Goal: Information Seeking & Learning: Learn about a topic

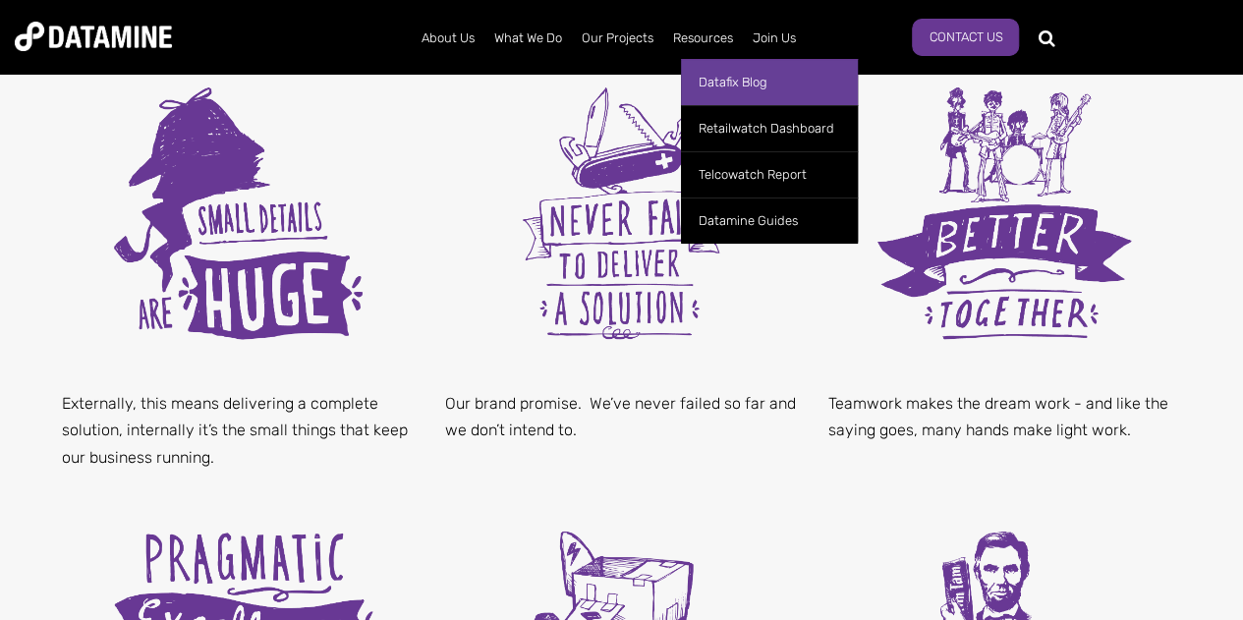
click at [710, 84] on link "Datafix Blog" at bounding box center [769, 82] width 177 height 46
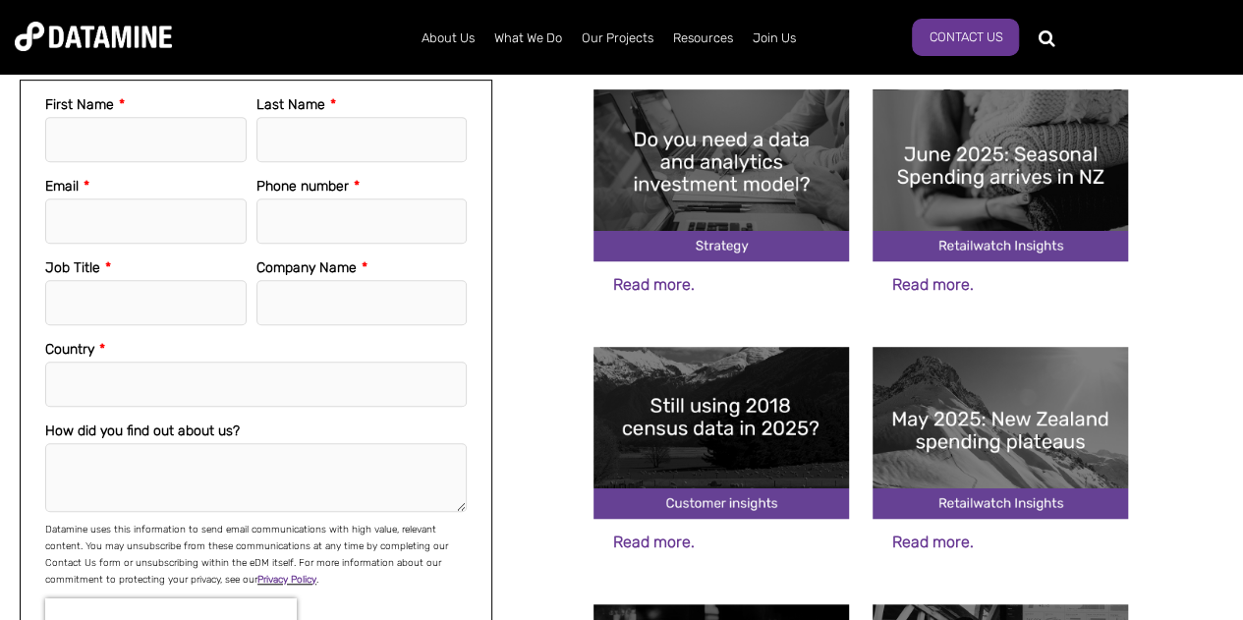
scroll to position [405, 0]
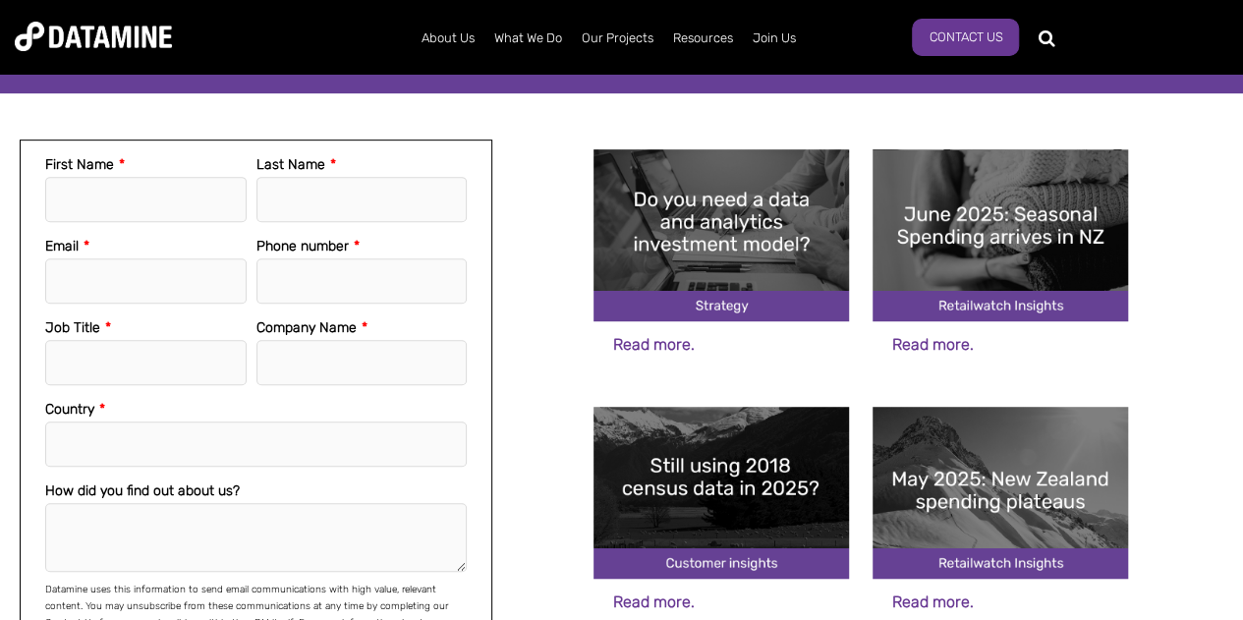
drag, startPoint x: 1257, startPoint y: 23, endPoint x: 1257, endPoint y: 125, distance: 102.2
click at [1013, 212] on img at bounding box center [1000, 235] width 255 height 172
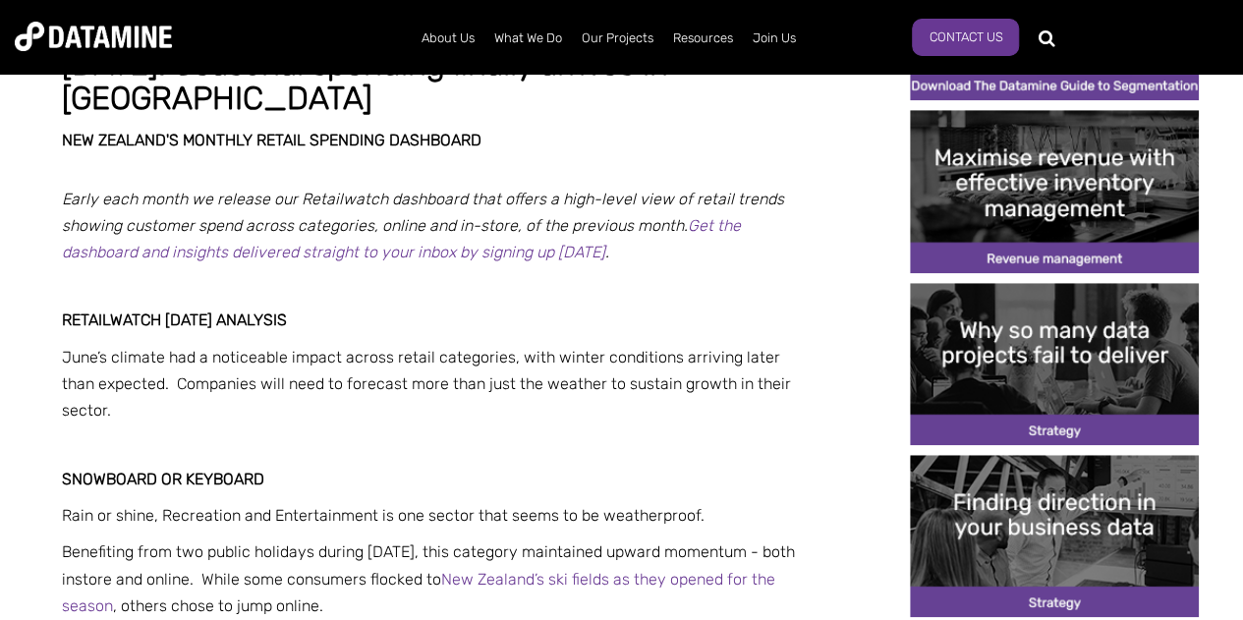
scroll to position [497, 0]
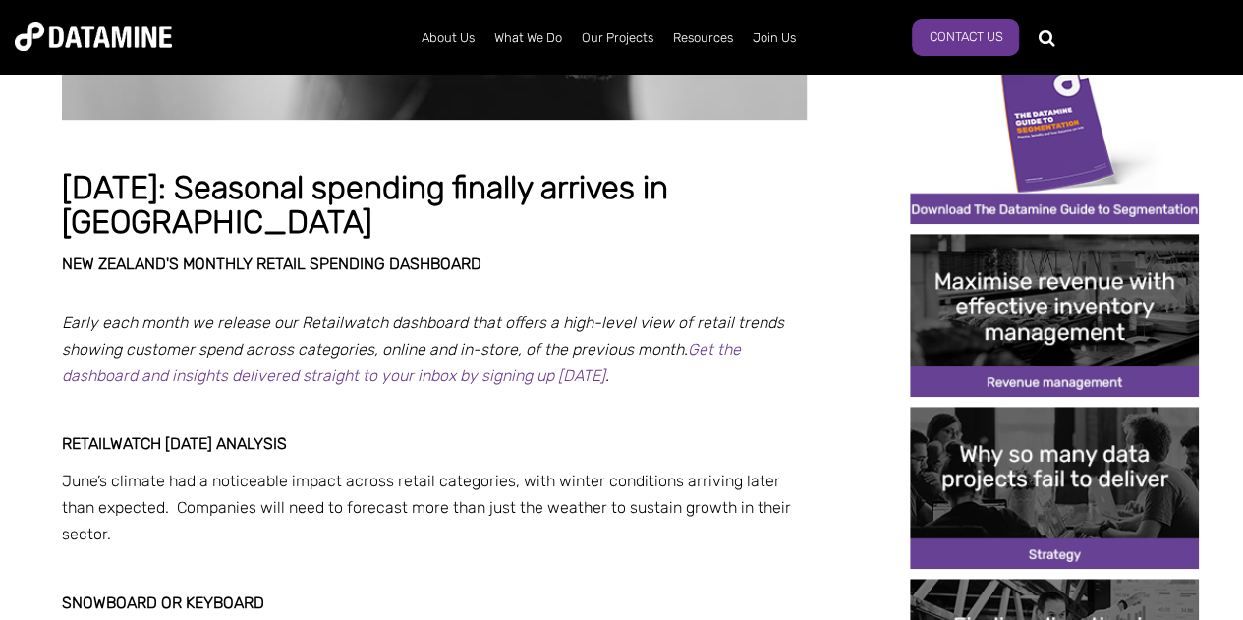
drag, startPoint x: 1257, startPoint y: 58, endPoint x: 1257, endPoint y: 130, distance: 71.7
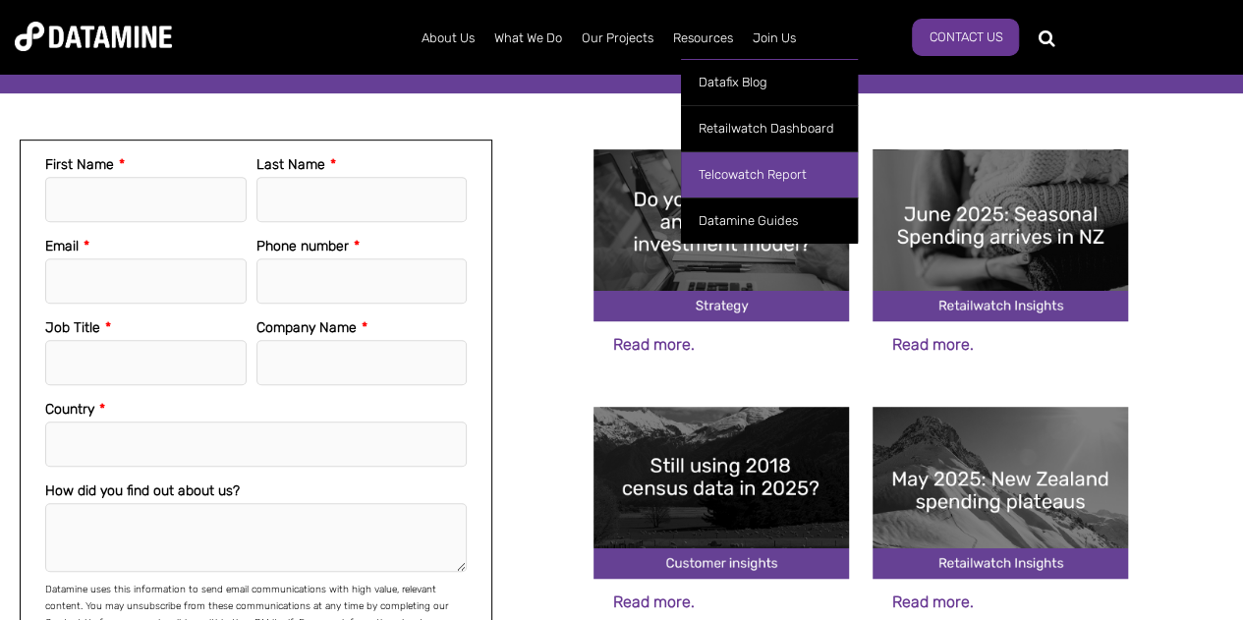
click at [737, 160] on link "Telcowatch Report" at bounding box center [769, 174] width 177 height 46
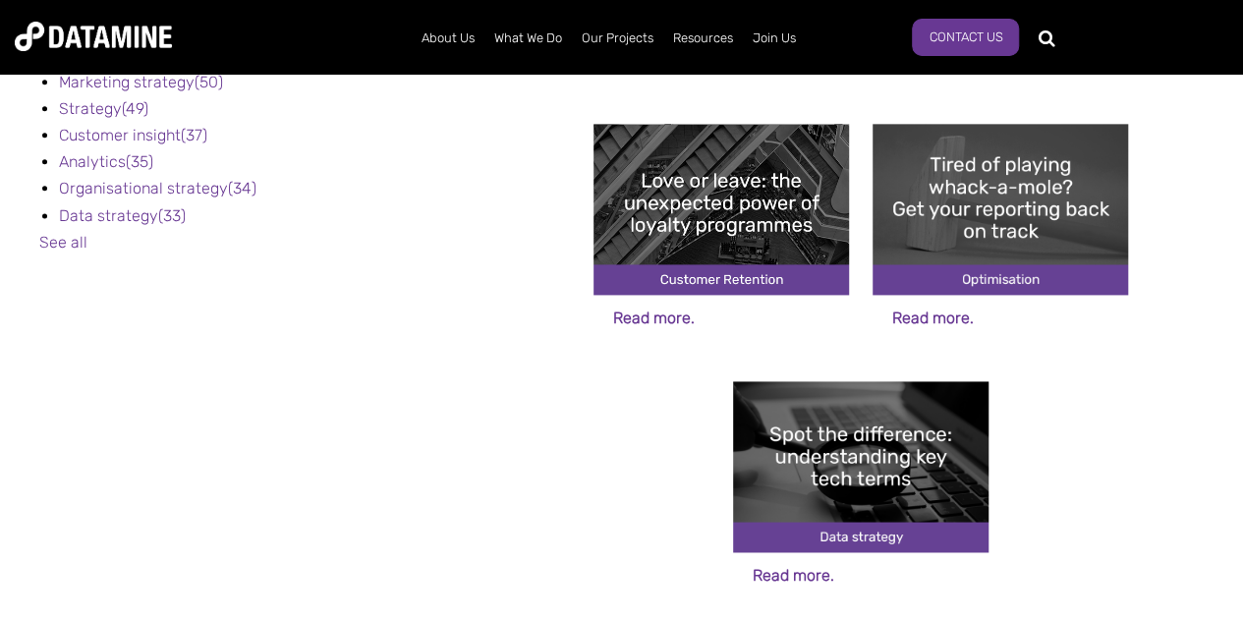
scroll to position [1201, 0]
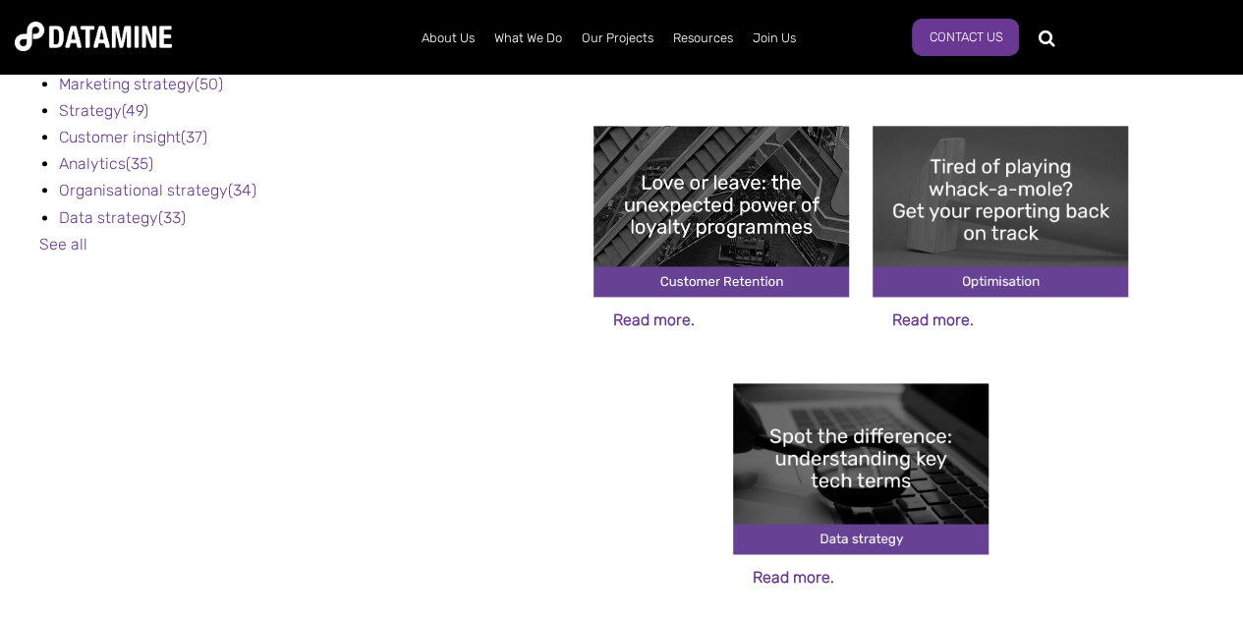
click at [670, 201] on img at bounding box center [721, 212] width 255 height 172
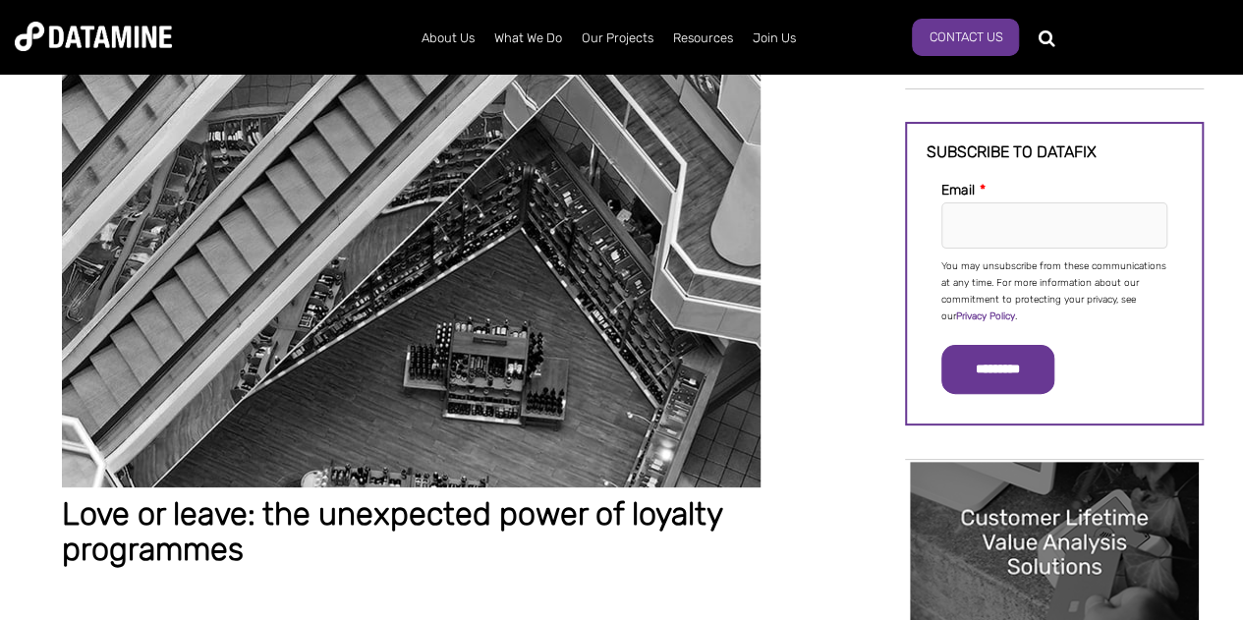
scroll to position [66, 0]
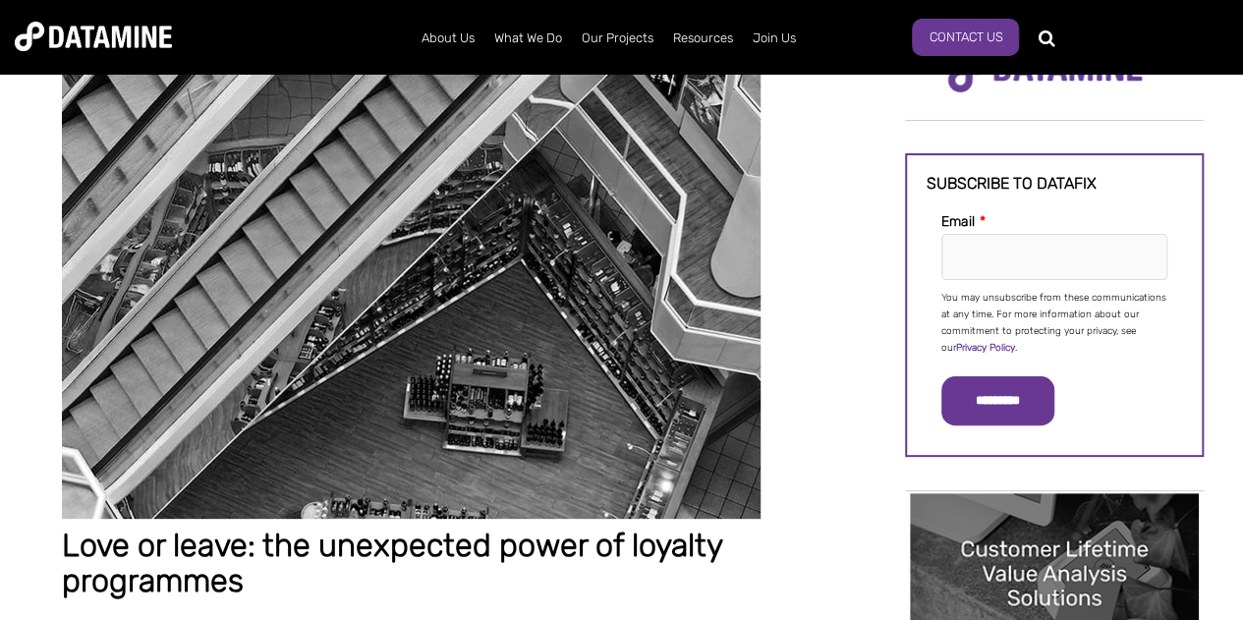
drag, startPoint x: 1257, startPoint y: 33, endPoint x: 1251, endPoint y: 42, distance: 10.6
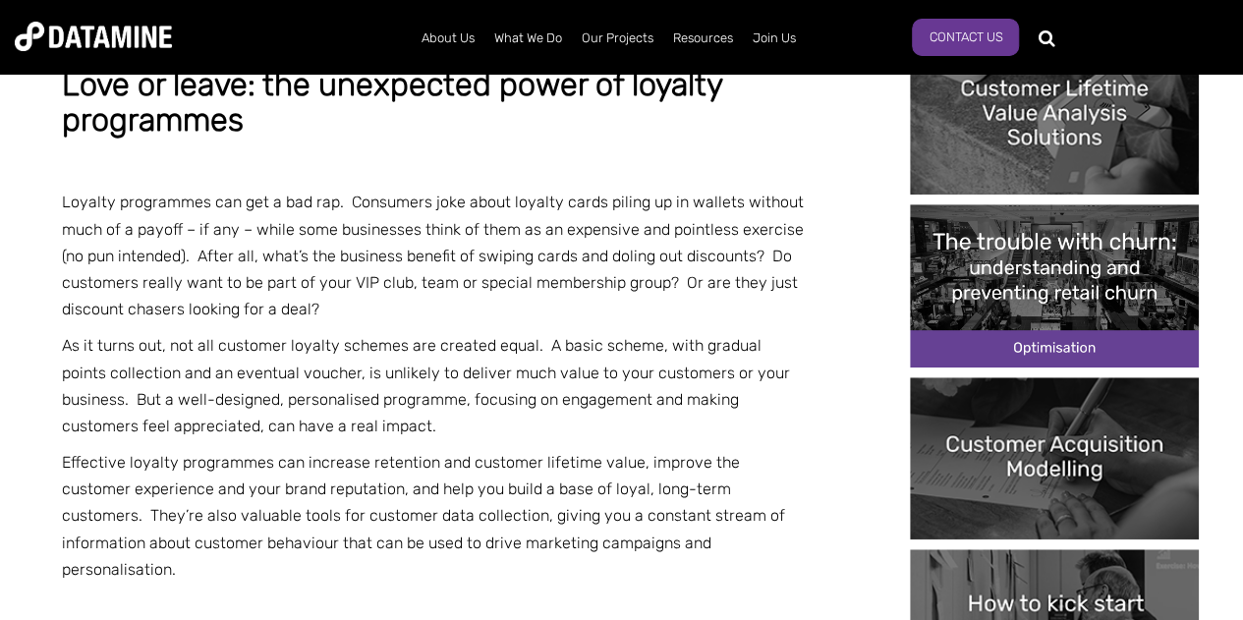
scroll to position [519, 0]
